Goal: Transaction & Acquisition: Purchase product/service

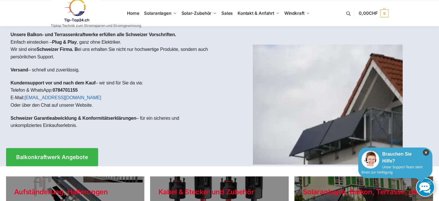
click at [425, 152] on icon "×" at bounding box center [426, 152] width 6 height 6
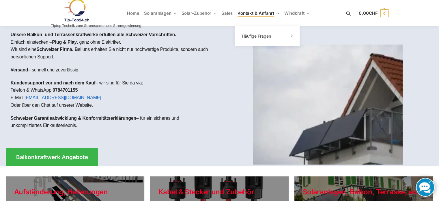
click at [251, 13] on span "Kontakt & Anfahrt" at bounding box center [256, 12] width 37 height 5
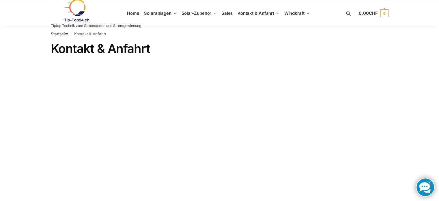
click at [427, 182] on link at bounding box center [425, 187] width 19 height 19
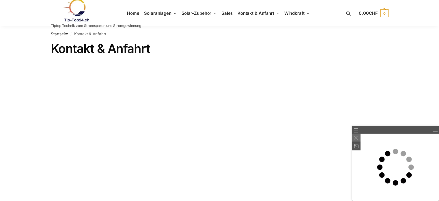
click at [356, 137] on img at bounding box center [356, 137] width 4 height 4
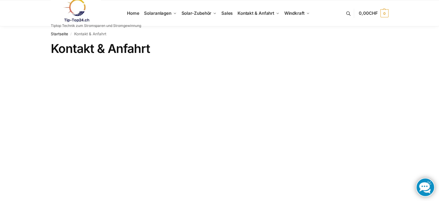
click at [426, 184] on link at bounding box center [425, 187] width 19 height 19
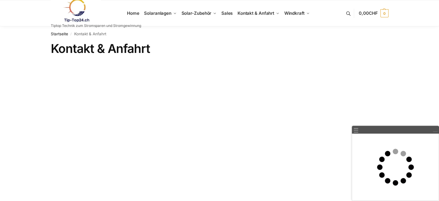
click at [435, 131] on link at bounding box center [434, 129] width 5 height 5
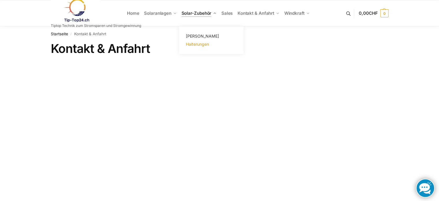
click at [194, 43] on span "Halterungen" at bounding box center [197, 44] width 23 height 5
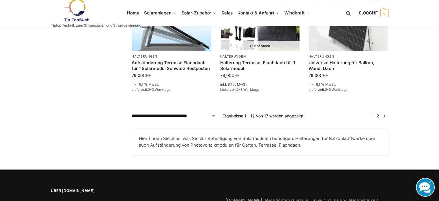
scroll to position [560, 0]
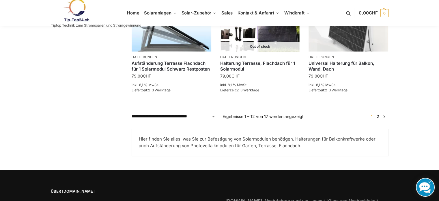
click at [379, 115] on link "2" at bounding box center [377, 116] width 5 height 5
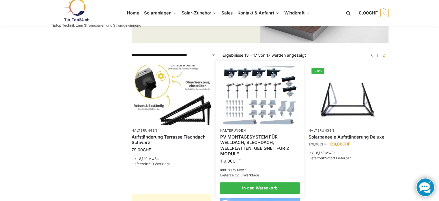
scroll to position [144, 0]
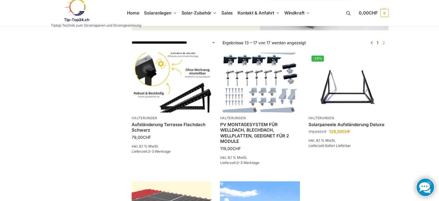
click at [372, 42] on link "←" at bounding box center [371, 43] width 4 height 6
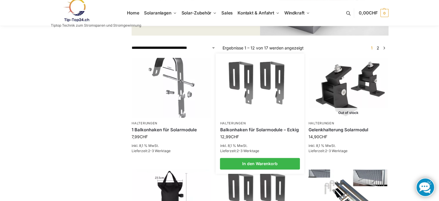
scroll to position [173, 0]
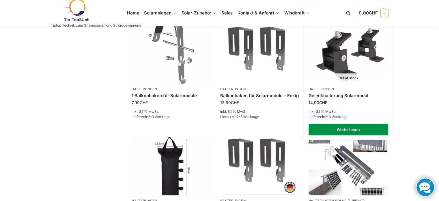
click at [345, 129] on link "Weiterlesen" at bounding box center [349, 130] width 80 height 12
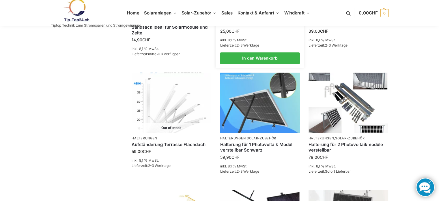
scroll to position [375, 0]
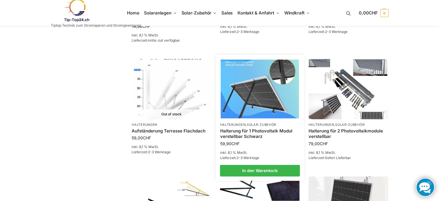
click at [259, 106] on img at bounding box center [260, 88] width 78 height 59
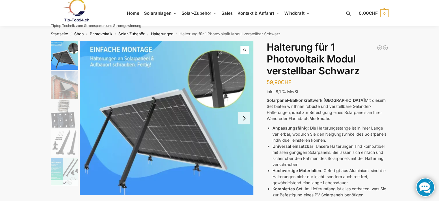
click at [215, 80] on img "1 / 5" at bounding box center [167, 118] width 174 height 154
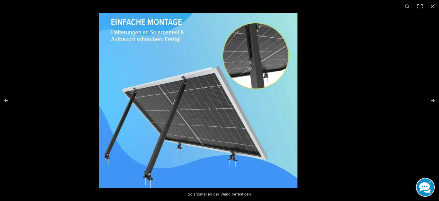
click at [157, 172] on img at bounding box center [198, 100] width 198 height 175
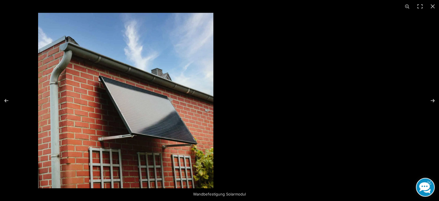
click at [147, 122] on img at bounding box center [125, 100] width 175 height 175
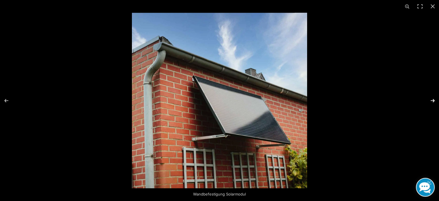
click at [432, 99] on button "Next (arrow right)" at bounding box center [429, 100] width 20 height 29
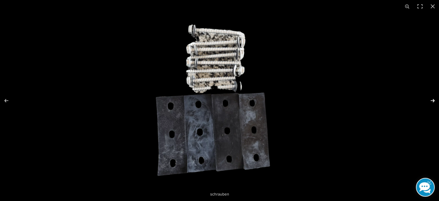
click at [433, 99] on button "Next (arrow right)" at bounding box center [429, 100] width 20 height 29
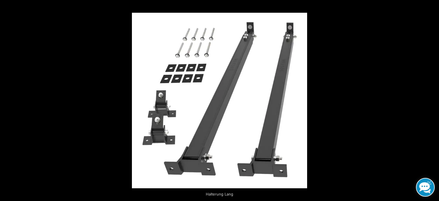
click at [433, 99] on button "Next (arrow right)" at bounding box center [429, 100] width 20 height 29
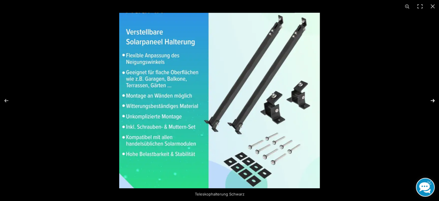
click at [432, 99] on button "Next (arrow right)" at bounding box center [429, 100] width 20 height 29
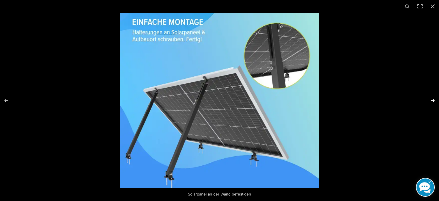
click at [432, 99] on button "Next (arrow right)" at bounding box center [429, 100] width 20 height 29
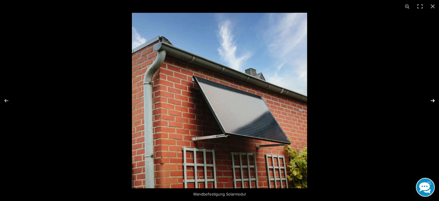
click at [432, 99] on button "Next (arrow right)" at bounding box center [429, 100] width 20 height 29
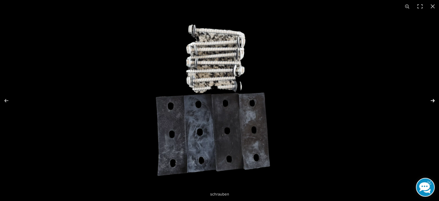
click at [432, 99] on button "Next (arrow right)" at bounding box center [429, 100] width 20 height 29
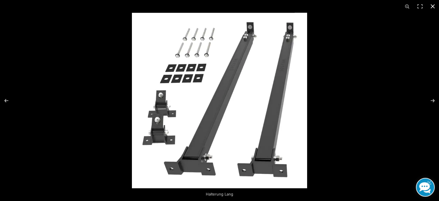
click at [431, 5] on button "Close (Esc)" at bounding box center [432, 6] width 13 height 13
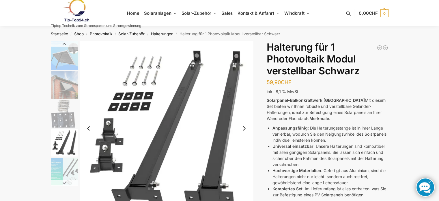
click at [64, 57] on img "1 / 5" at bounding box center [64, 55] width 27 height 28
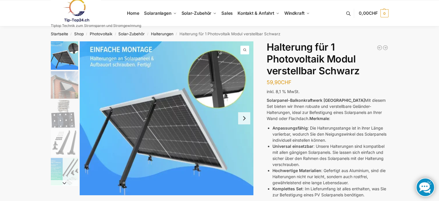
click at [243, 119] on button "Next slide" at bounding box center [244, 118] width 12 height 12
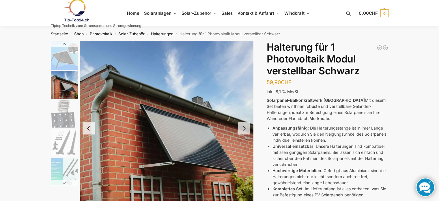
click at [242, 126] on button "Next slide" at bounding box center [244, 128] width 12 height 12
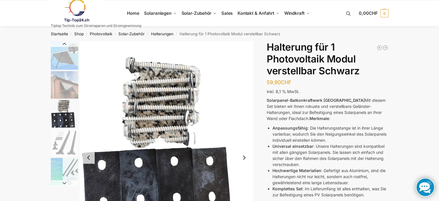
click at [88, 158] on button "Previous slide" at bounding box center [89, 157] width 12 height 12
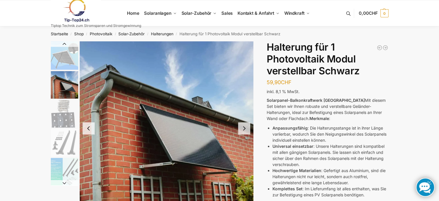
click at [244, 127] on button "Next slide" at bounding box center [244, 128] width 12 height 12
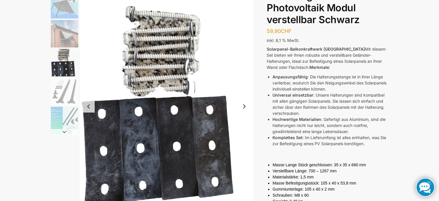
scroll to position [58, 0]
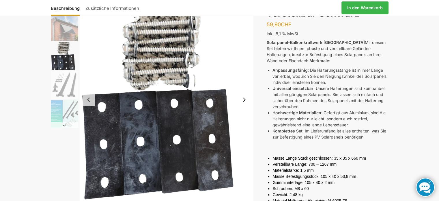
click at [244, 98] on button "Next slide" at bounding box center [244, 100] width 12 height 12
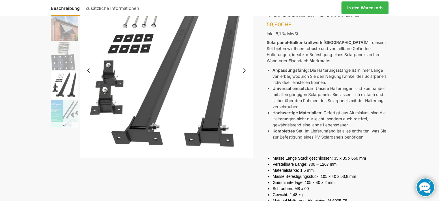
scroll to position [0, 0]
